Goal: Task Accomplishment & Management: Manage account settings

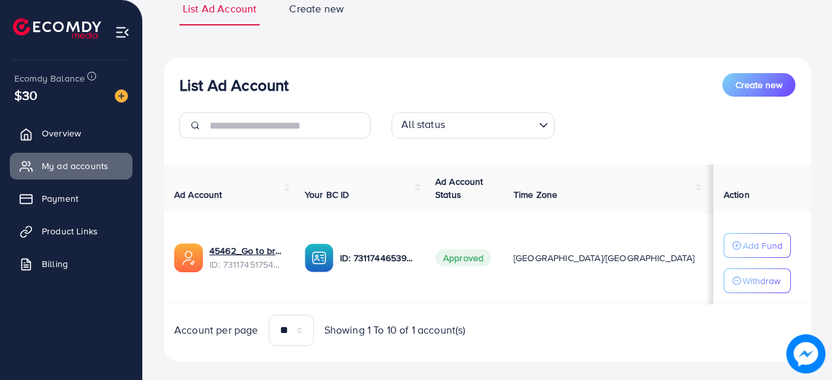
scroll to position [124, 0]
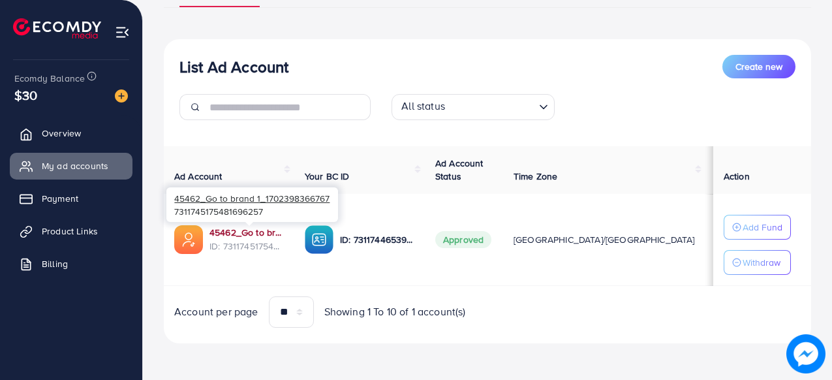
click at [241, 230] on link "45462_Go to brand 1_1702398366767" at bounding box center [246, 232] width 74 height 13
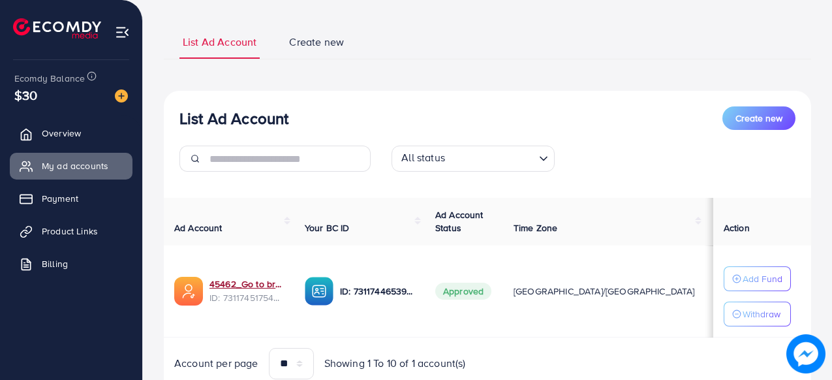
scroll to position [75, 0]
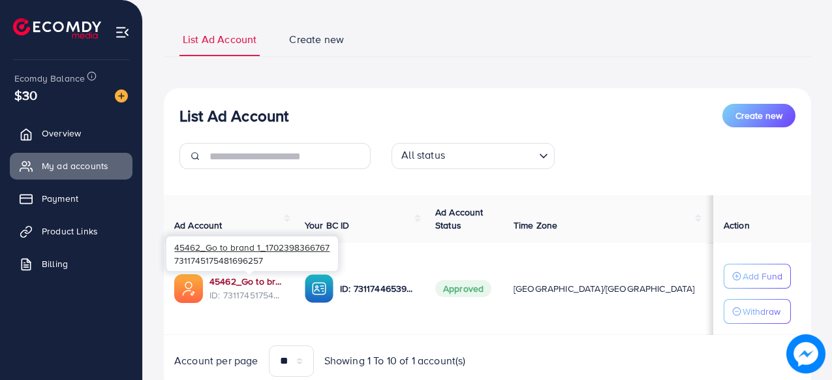
click at [256, 280] on link "45462_Go to brand 1_1702398366767" at bounding box center [246, 281] width 74 height 13
click at [260, 282] on link "45462_Go to brand 1_1702398366767" at bounding box center [246, 281] width 74 height 13
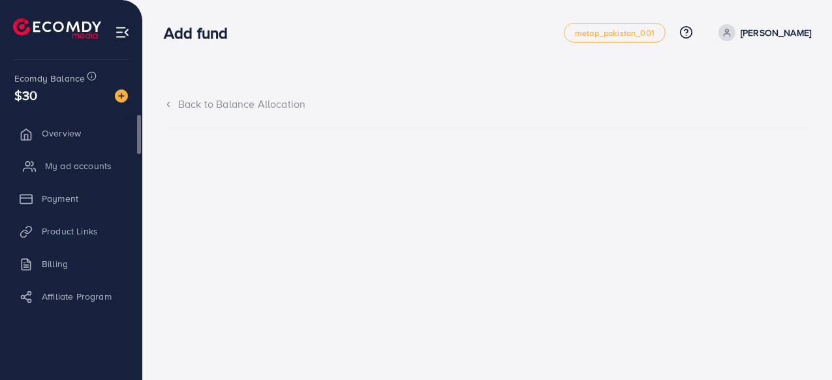
click at [76, 166] on span "My ad accounts" at bounding box center [78, 165] width 67 height 13
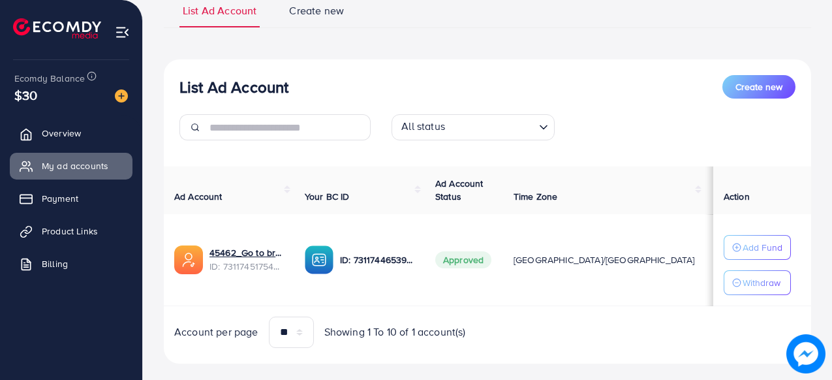
scroll to position [124, 0]
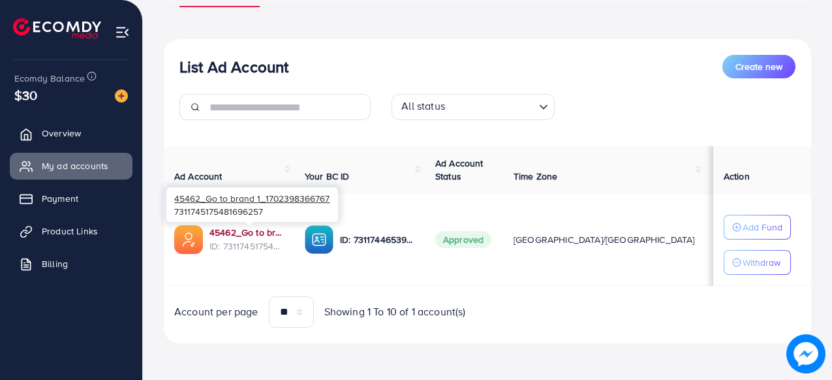
click at [249, 234] on link "45462_Go to brand 1_1702398366767" at bounding box center [246, 232] width 74 height 13
